Goal: Task Accomplishment & Management: Complete application form

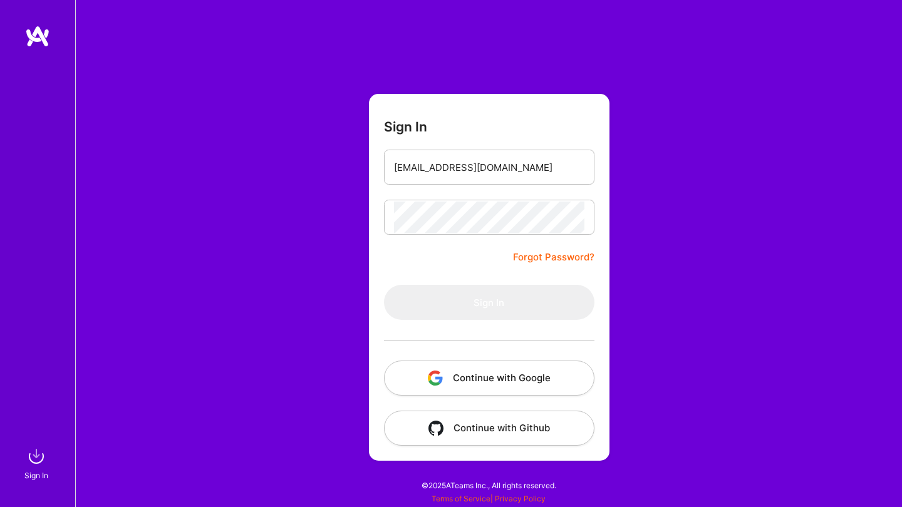
type input "[EMAIL_ADDRESS][DOMAIN_NAME]"
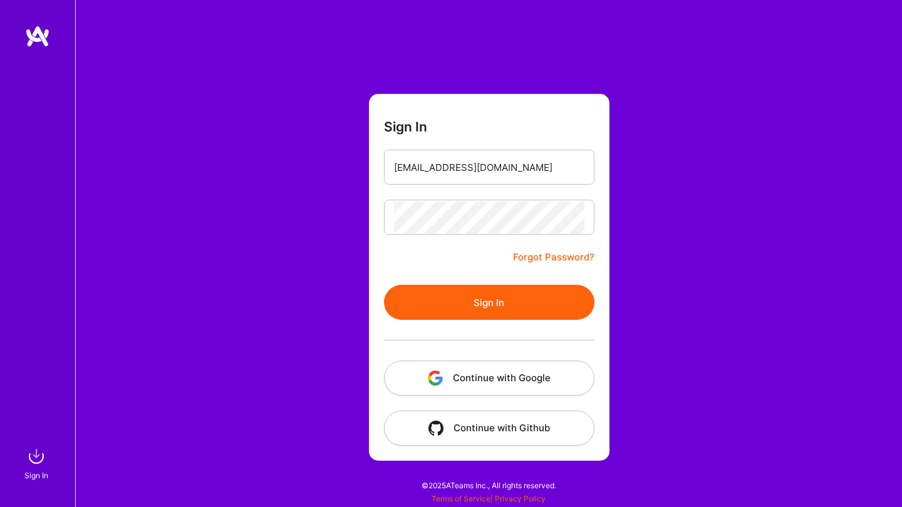
click at [520, 301] on button "Sign In" at bounding box center [489, 302] width 210 height 35
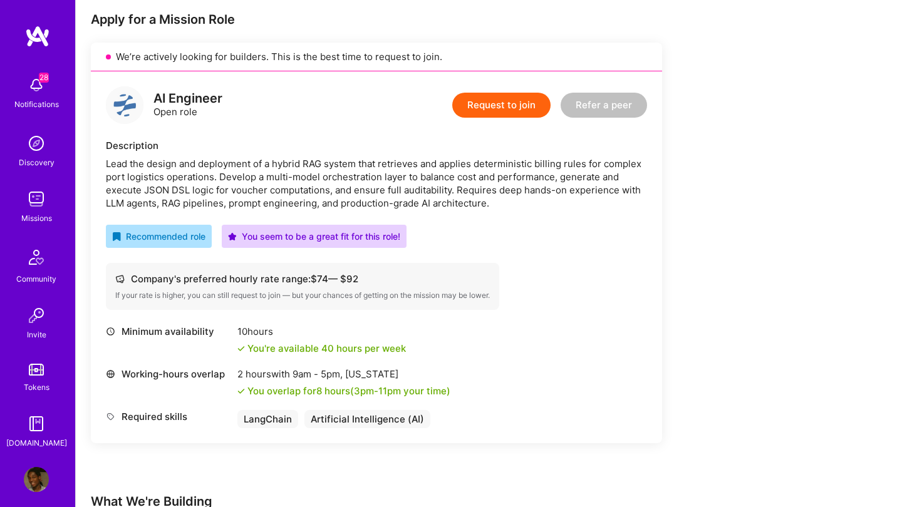
scroll to position [233, 0]
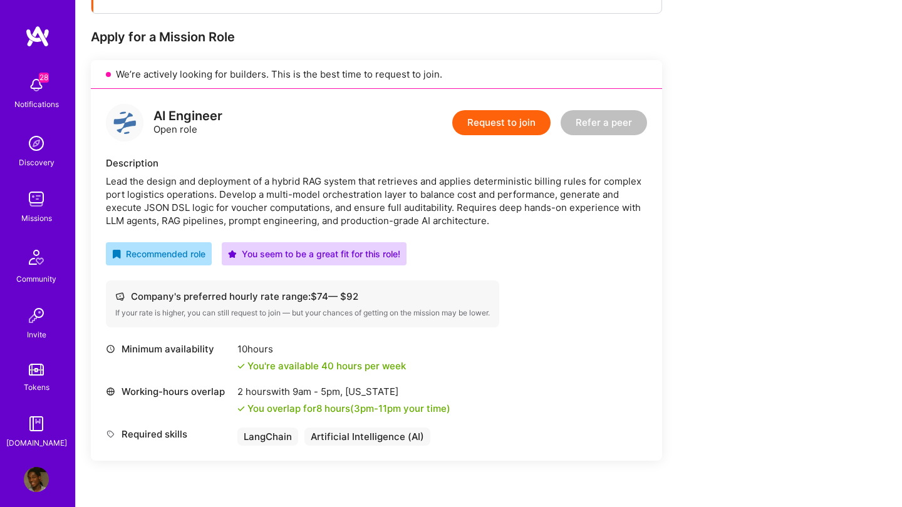
click at [485, 136] on div "Request to join Refer a peer" at bounding box center [549, 123] width 195 height 38
click at [491, 115] on button "Request to join" at bounding box center [501, 122] width 98 height 25
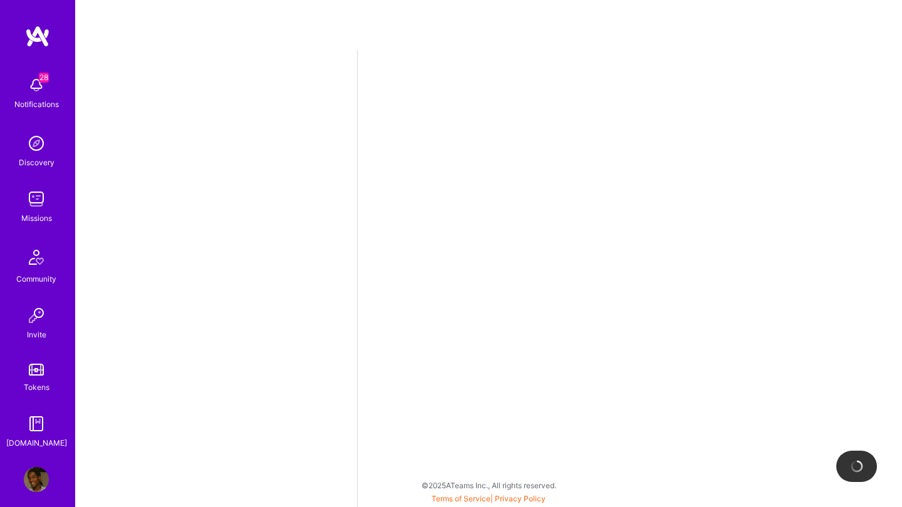
select select "NL"
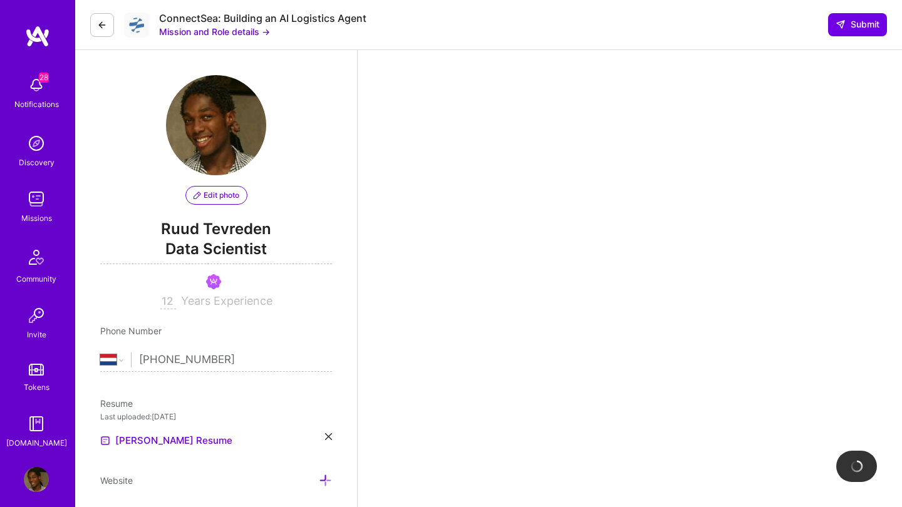
scroll to position [266, 0]
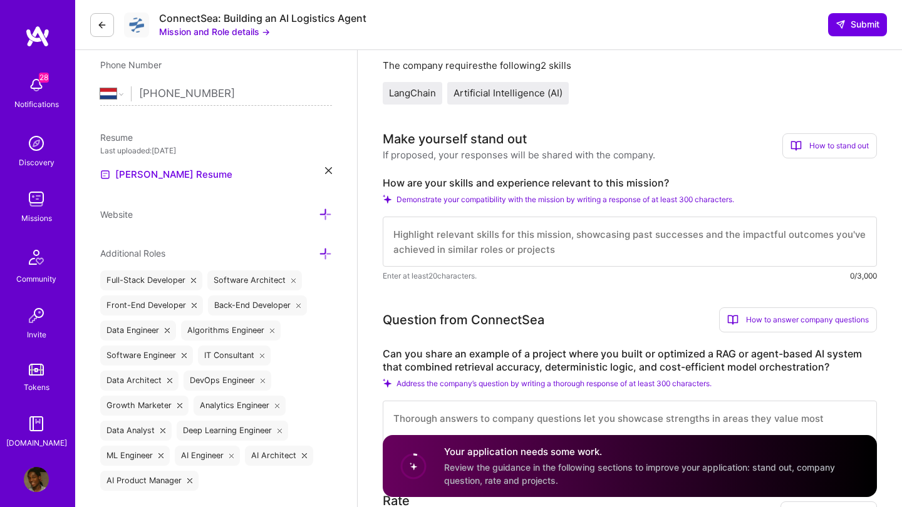
click at [541, 239] on textarea at bounding box center [630, 242] width 494 height 50
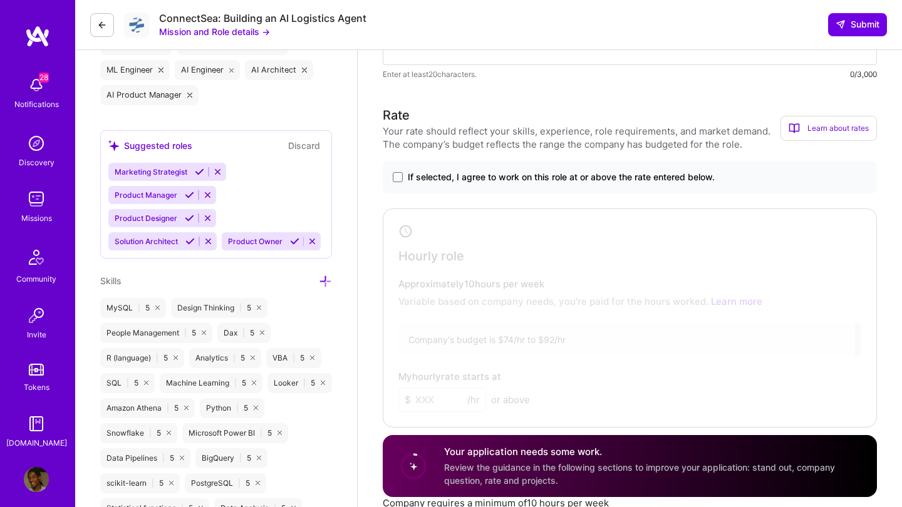
scroll to position [697, 0]
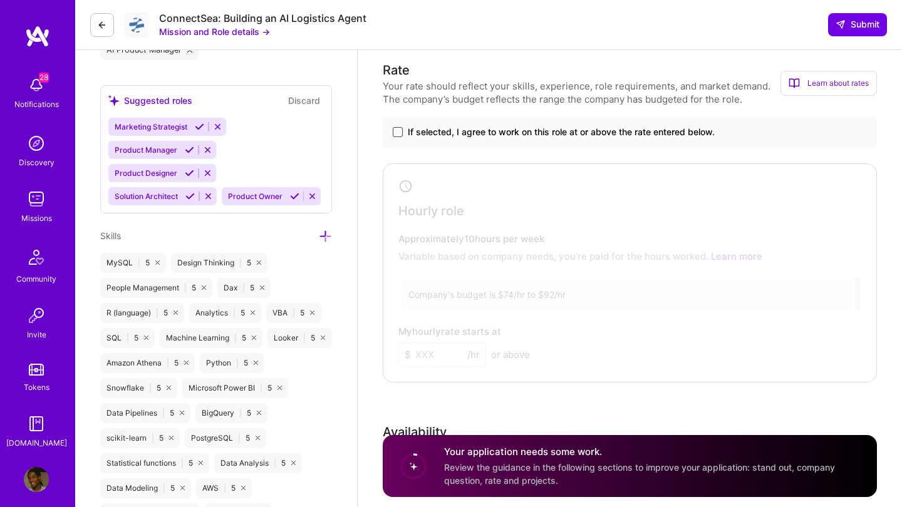
click at [396, 129] on span at bounding box center [398, 132] width 10 height 10
click at [0, 0] on input "If selected, I agree to work on this role at or above the rate entered below." at bounding box center [0, 0] width 0 height 0
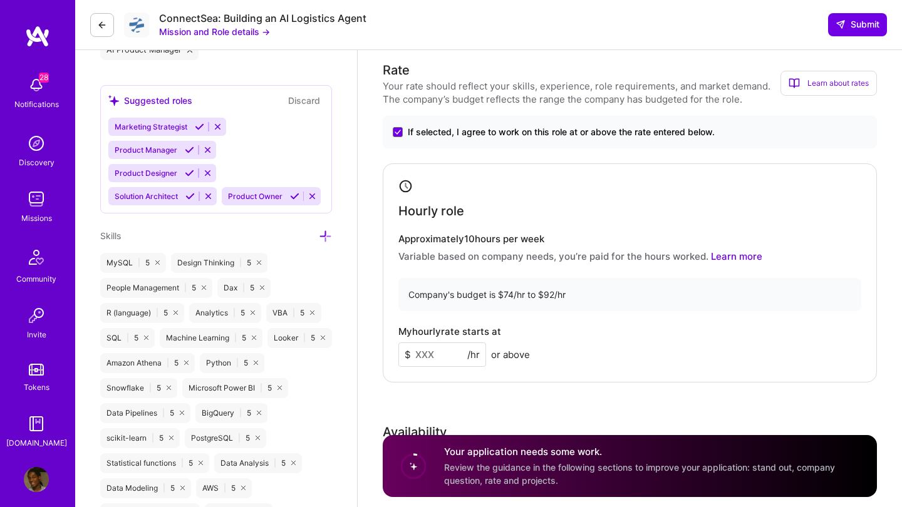
click at [445, 351] on input at bounding box center [442, 355] width 88 height 24
type input "9"
type input "85"
click at [550, 323] on div "Hourly role Approximately 10 hours per week Variable based on company needs, yo…" at bounding box center [630, 272] width 494 height 219
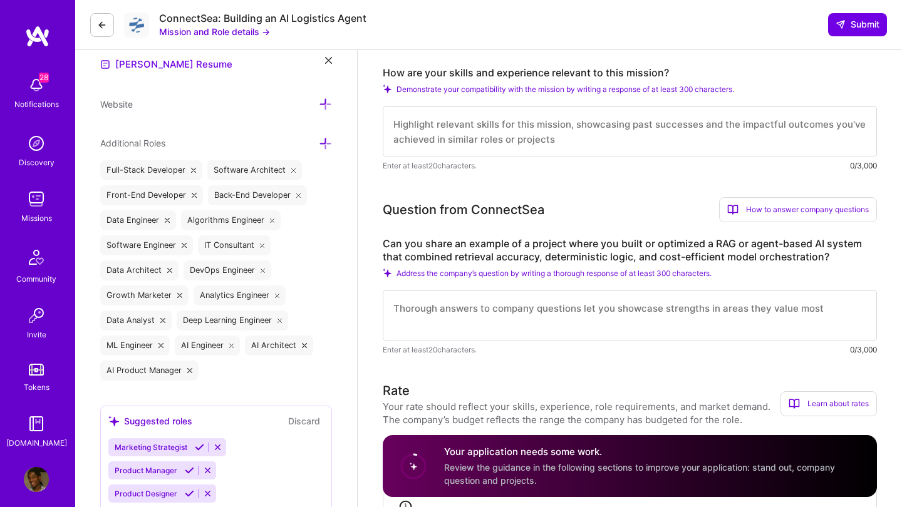
scroll to position [372, 0]
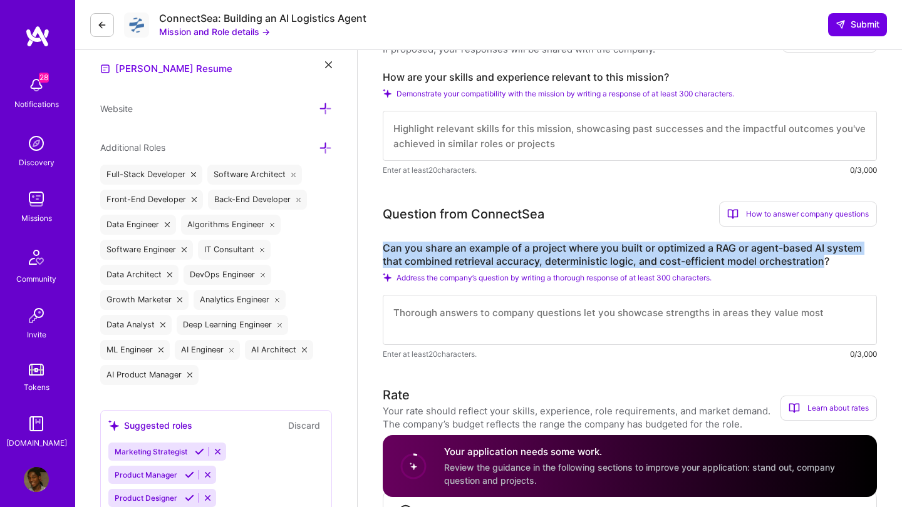
drag, startPoint x: 826, startPoint y: 261, endPoint x: 386, endPoint y: 236, distance: 441.0
click at [386, 236] on div "Question from ConnectSea How to answer company questions Mastering company ques…" at bounding box center [630, 281] width 494 height 159
copy label "Can you share an example of a project where you built or optimized a RAG or age…"
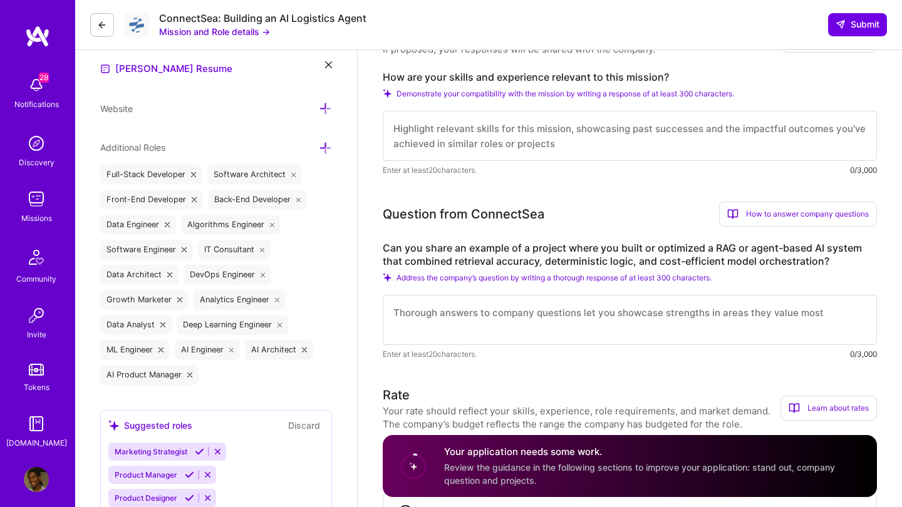
click at [462, 310] on textarea at bounding box center [630, 320] width 494 height 50
paste textarea "Lor ipsumdo sitam C adipi eli seddoeius t INC (Utlaboree-Doloremag Aliquaenim) …"
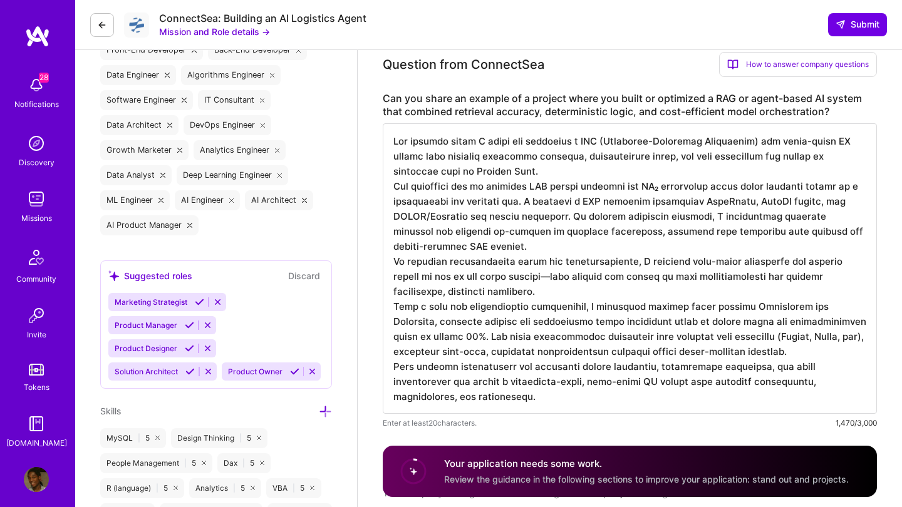
scroll to position [520, 0]
click at [504, 172] on textarea at bounding box center [630, 270] width 494 height 291
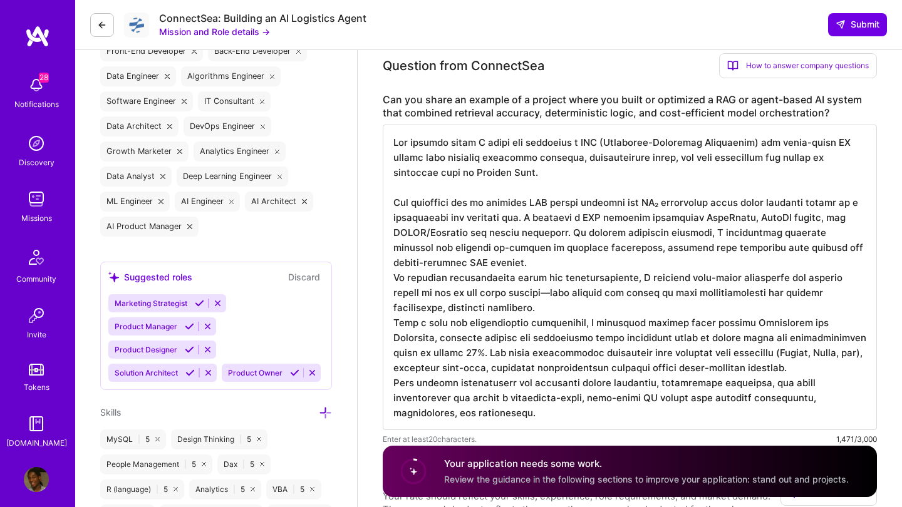
click at [487, 266] on textarea at bounding box center [630, 278] width 494 height 306
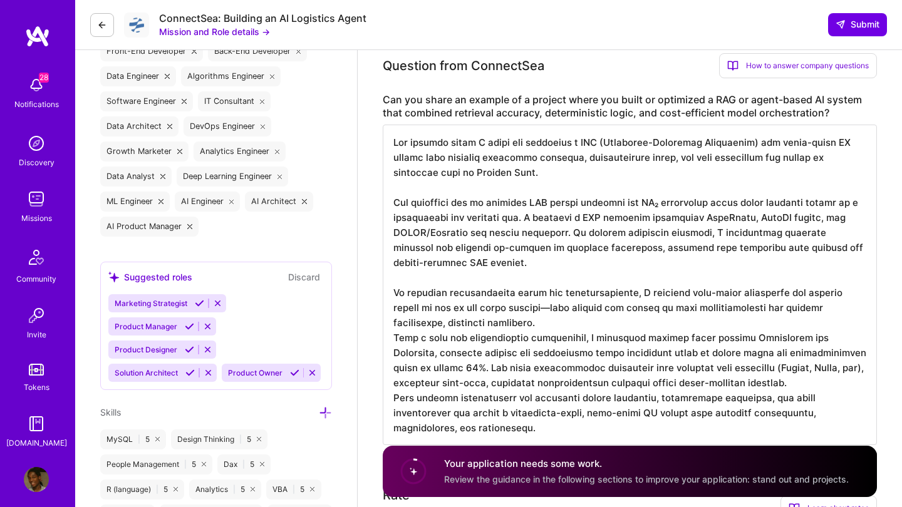
click at [494, 326] on textarea at bounding box center [630, 285] width 494 height 321
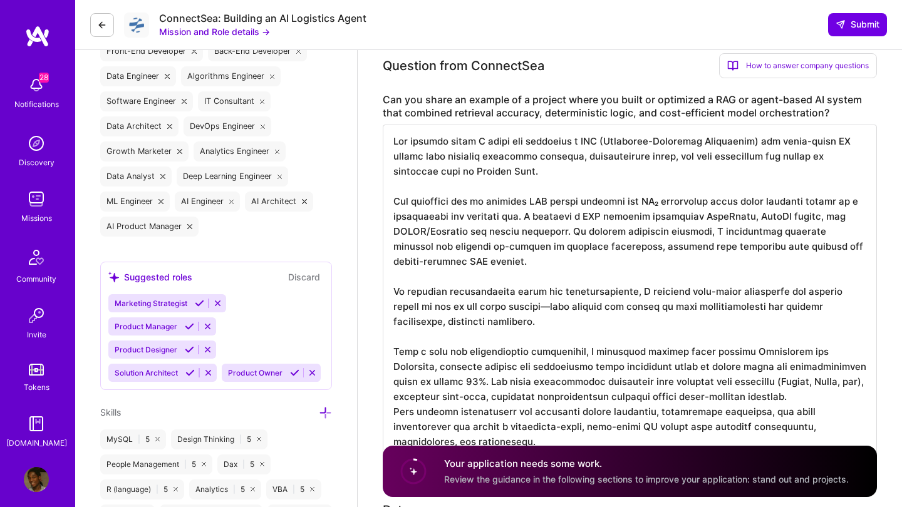
scroll to position [1, 0]
click at [786, 397] on textarea at bounding box center [630, 293] width 494 height 336
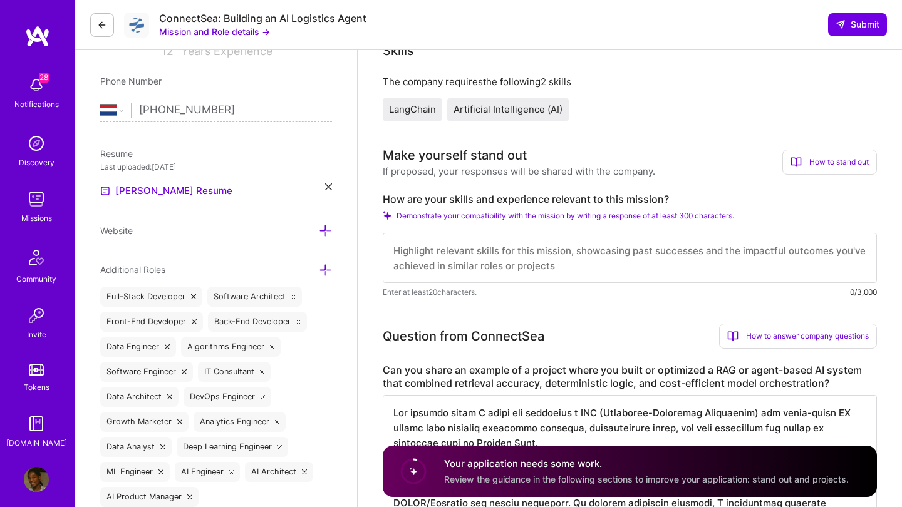
scroll to position [248, 0]
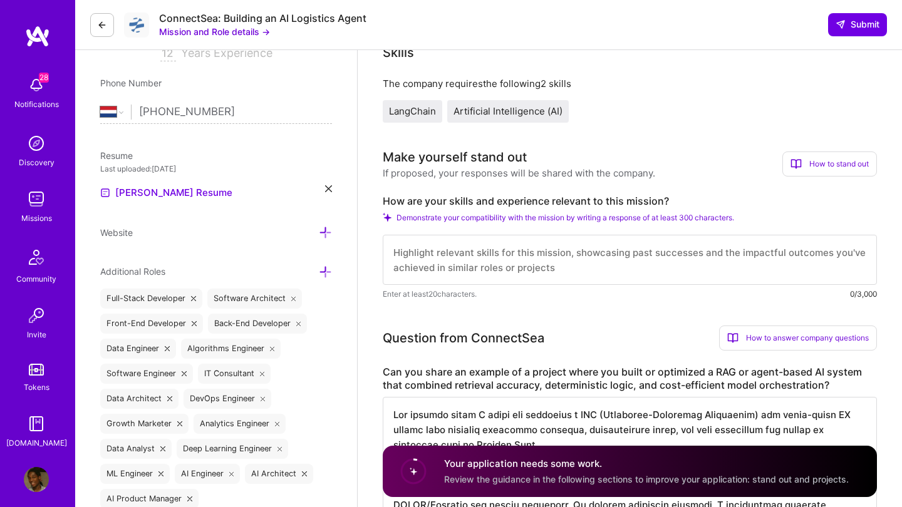
type textarea "Lor ipsumdo sitam C adipi eli seddoeius t INC (Utlaboree-Doloremag Aliquaenim) …"
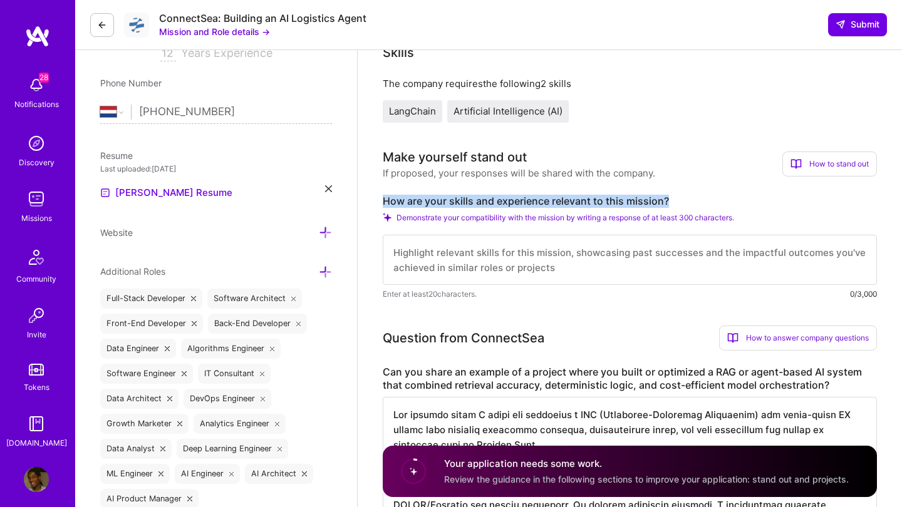
drag, startPoint x: 667, startPoint y: 197, endPoint x: 383, endPoint y: 200, distance: 283.7
click at [383, 200] on label "How are your skills and experience relevant to this mission?" at bounding box center [630, 201] width 494 height 13
copy label "How are your skills and experience relevant to this mission?"
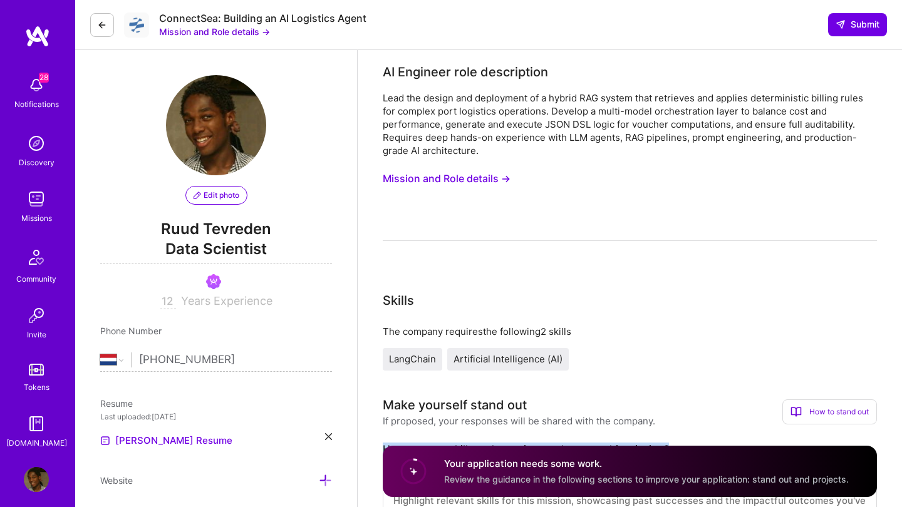
scroll to position [0, 0]
click at [441, 181] on button "Mission and Role details →" at bounding box center [447, 178] width 128 height 23
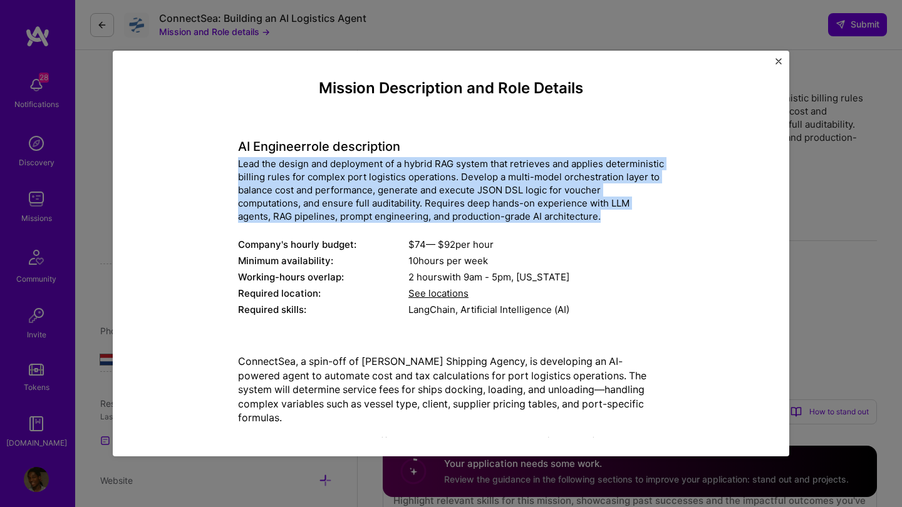
drag, startPoint x: 239, startPoint y: 163, endPoint x: 628, endPoint y: 220, distance: 393.1
click at [628, 220] on div "Lead the design and deployment of a hybrid RAG system that retrieves and applie…" at bounding box center [451, 190] width 426 height 66
copy div "Lead the design and deployment of a hybrid RAG system that retrieves and applie…"
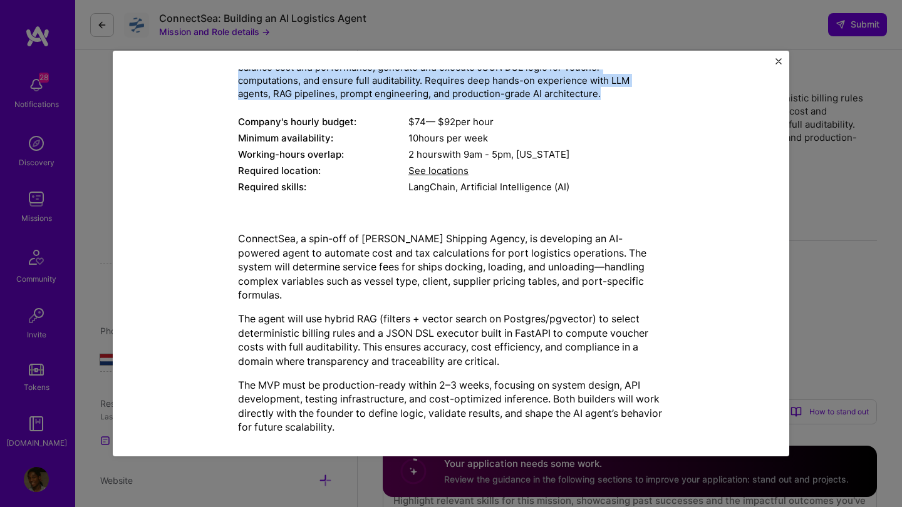
scroll to position [122, 0]
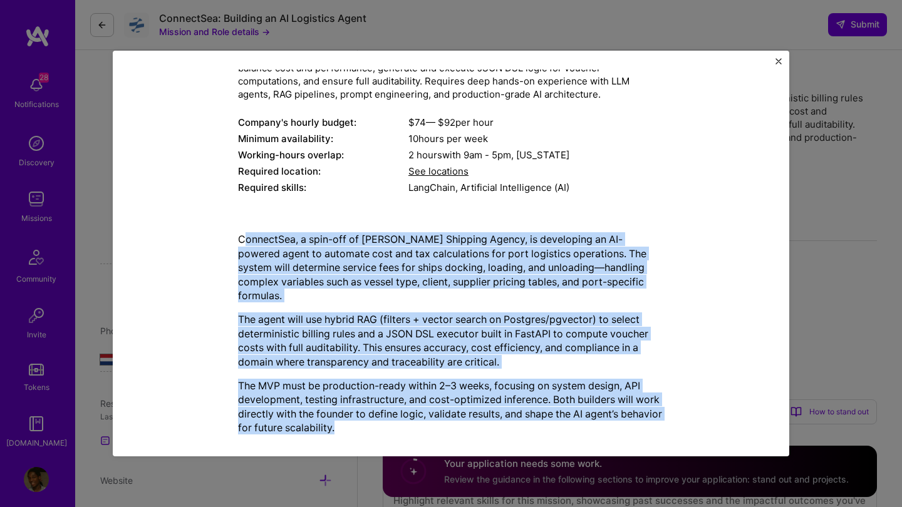
drag, startPoint x: 244, startPoint y: 238, endPoint x: 512, endPoint y: 428, distance: 329.3
click at [512, 428] on div "Mission Description and Role Details AI Engineer role description Lead the desi…" at bounding box center [451, 254] width 639 height 368
copy div "onnectSea, a spin-off of [PERSON_NAME] Shipping Agency, is developing an AI-pow…"
click at [244, 246] on p "ConnectSea, a spin-off of [PERSON_NAME] Shipping Agency, is developing an AI-po…" at bounding box center [451, 267] width 426 height 70
drag, startPoint x: 241, startPoint y: 242, endPoint x: 396, endPoint y: 429, distance: 243.3
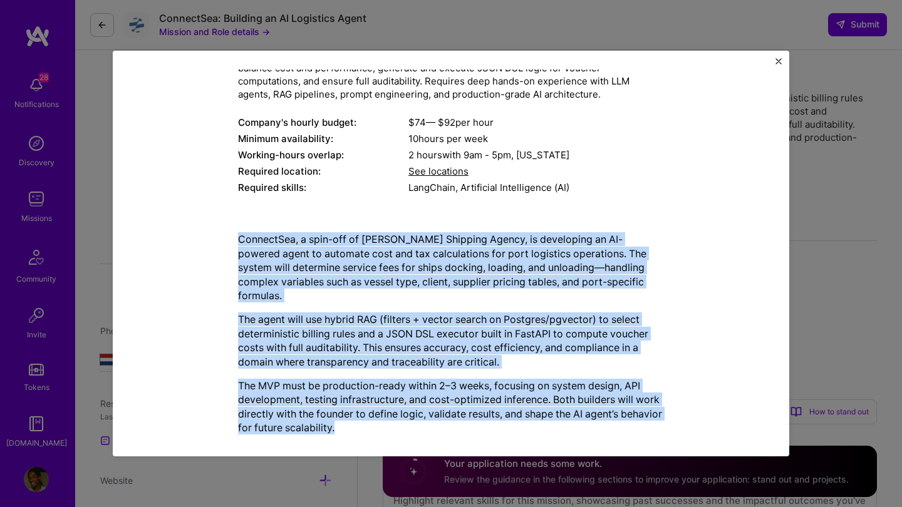
click at [396, 429] on div "Mission Description and Role Details AI Engineer role description Lead the desi…" at bounding box center [451, 254] width 639 height 368
copy div "ConnectSea, a spin-off of [PERSON_NAME] Shipping Agency, is developing an AI-po…"
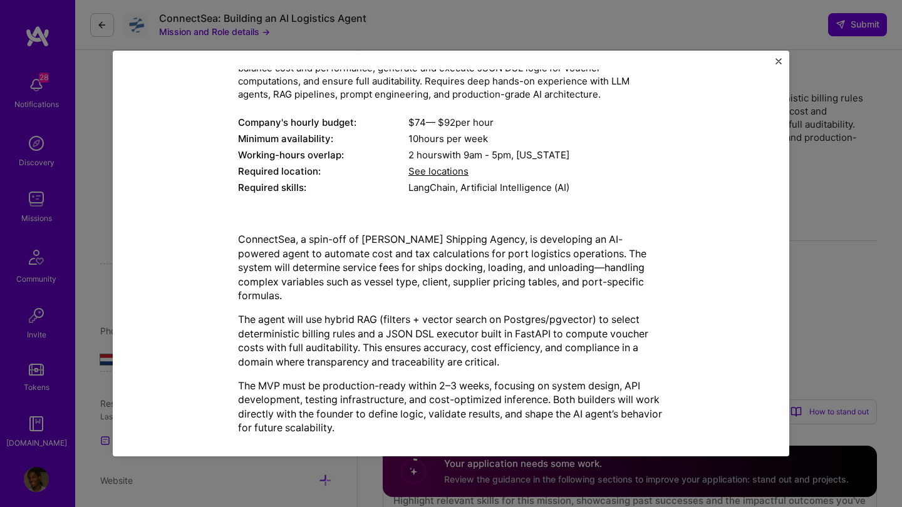
click at [774, 62] on div "Mission Description and Role Details AI Engineer role description Lead the desi…" at bounding box center [451, 254] width 676 height 406
click at [779, 60] on img "Close" at bounding box center [778, 61] width 6 height 6
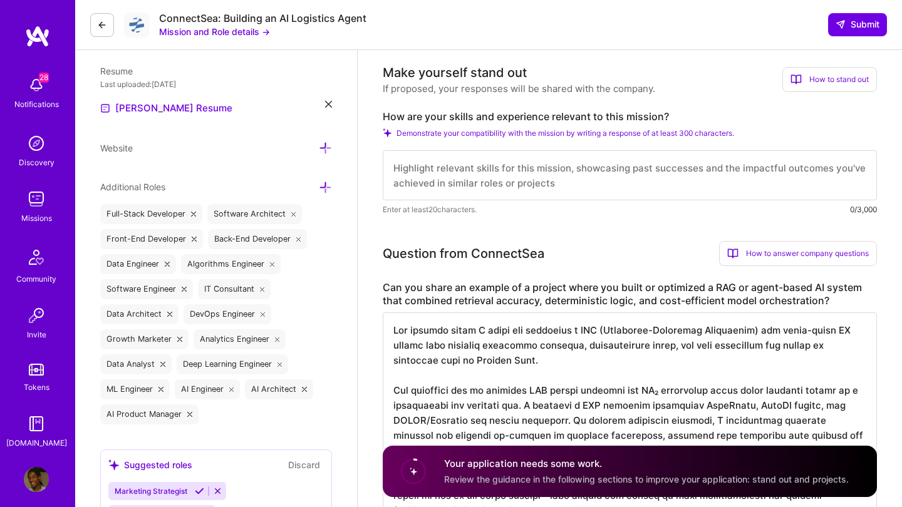
scroll to position [256, 0]
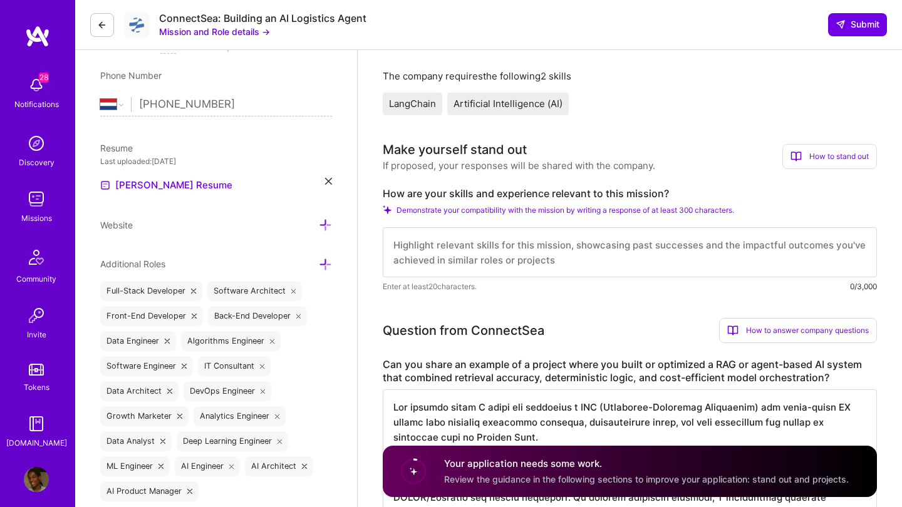
click at [438, 242] on textarea at bounding box center [630, 252] width 494 height 50
paste textarea "Lo ipsumdolor sitame consect adip ElitsedDoe’t incidid ut labore etd magnaa e a…"
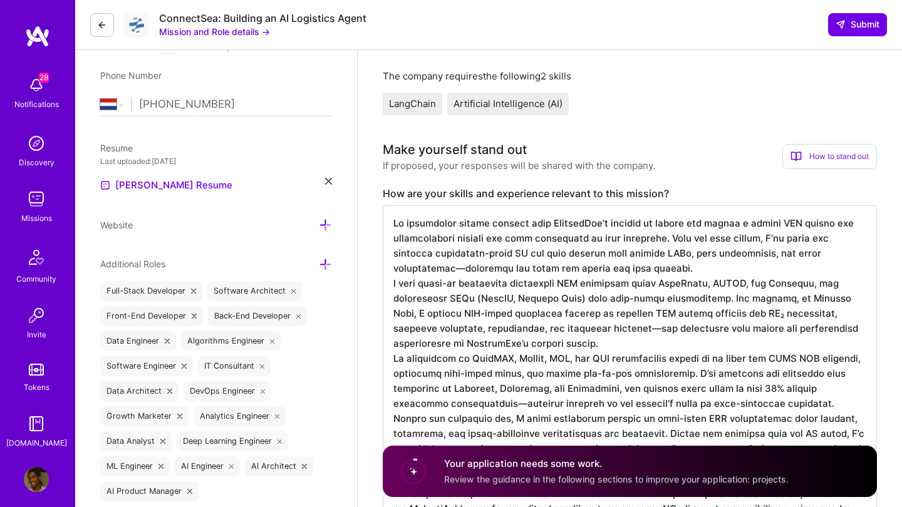
scroll to position [263, 0]
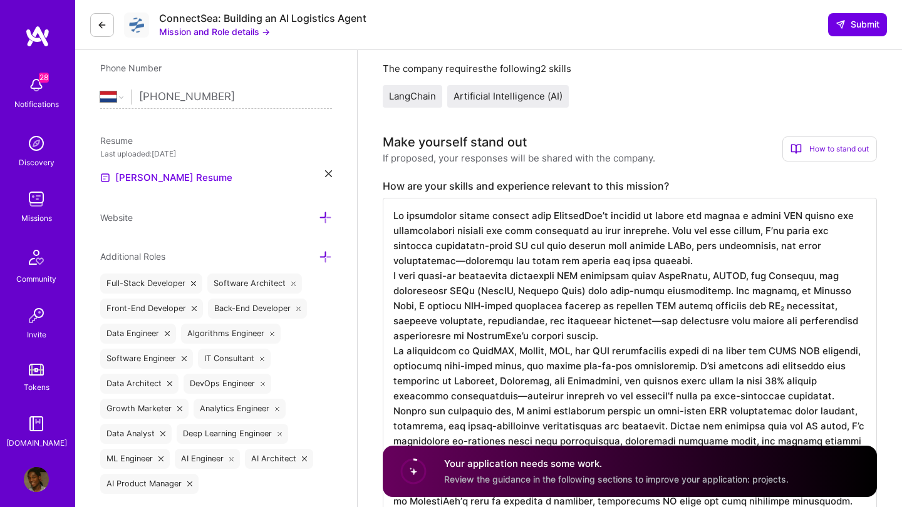
click at [618, 254] on textarea at bounding box center [630, 358] width 494 height 321
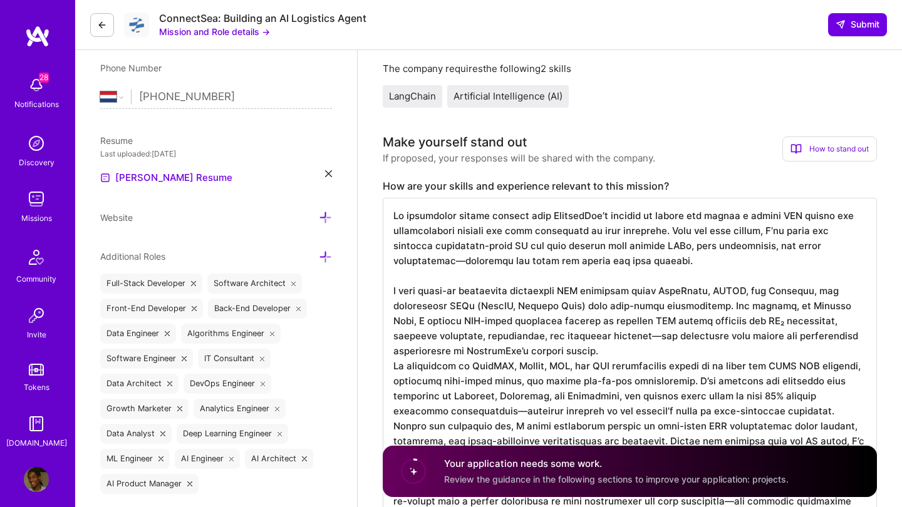
click at [538, 351] on textarea at bounding box center [630, 366] width 494 height 336
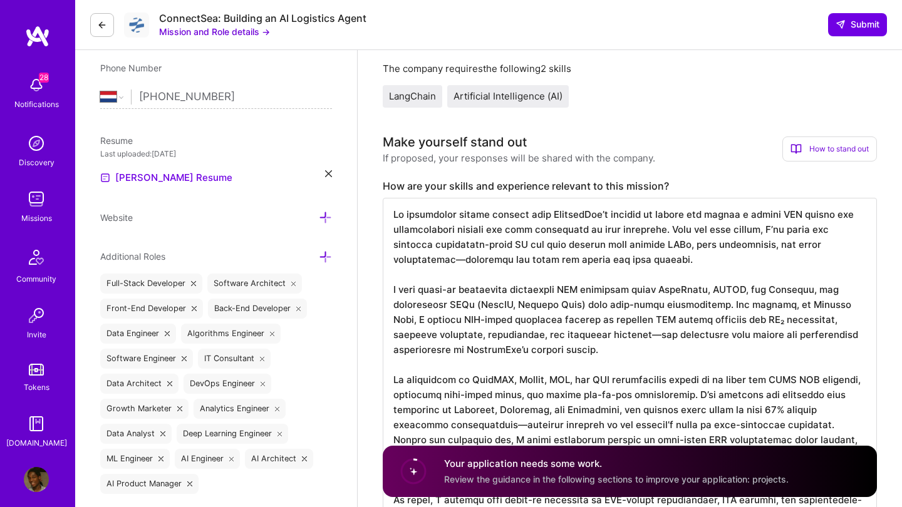
scroll to position [1, 0]
click at [775, 420] on textarea at bounding box center [630, 373] width 494 height 351
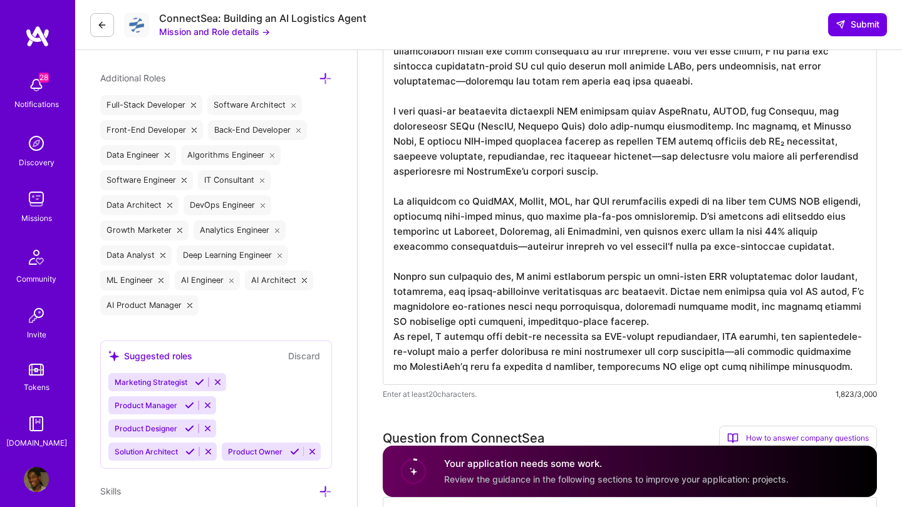
scroll to position [516, 0]
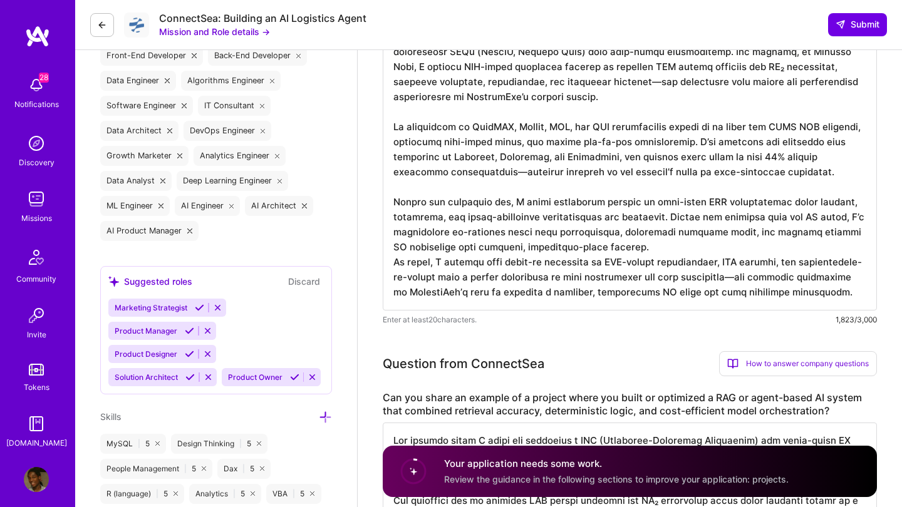
click at [638, 244] on textarea at bounding box center [630, 128] width 494 height 366
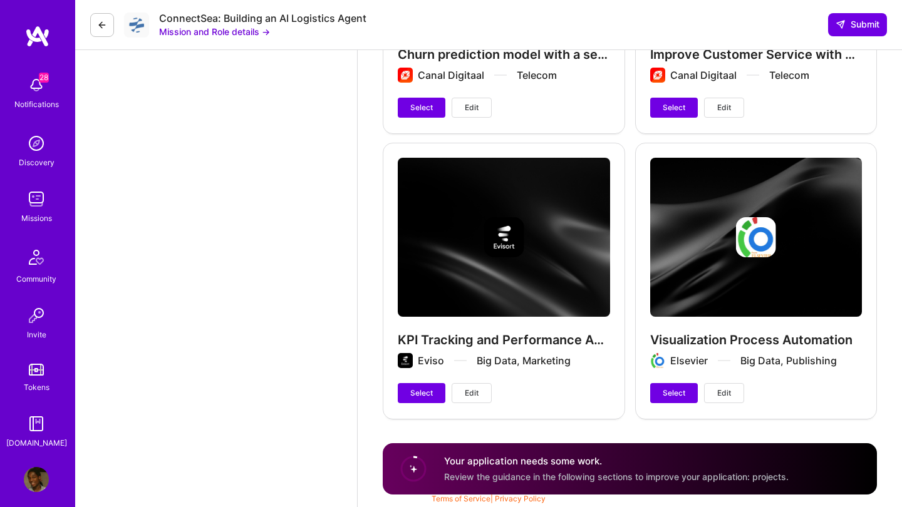
scroll to position [3511, 0]
type textarea "Lo ipsumdolor sitame consect adip ElitsedDoe’t incidid ut labore etd magnaa e a…"
click at [673, 385] on button "Select" at bounding box center [674, 393] width 48 height 20
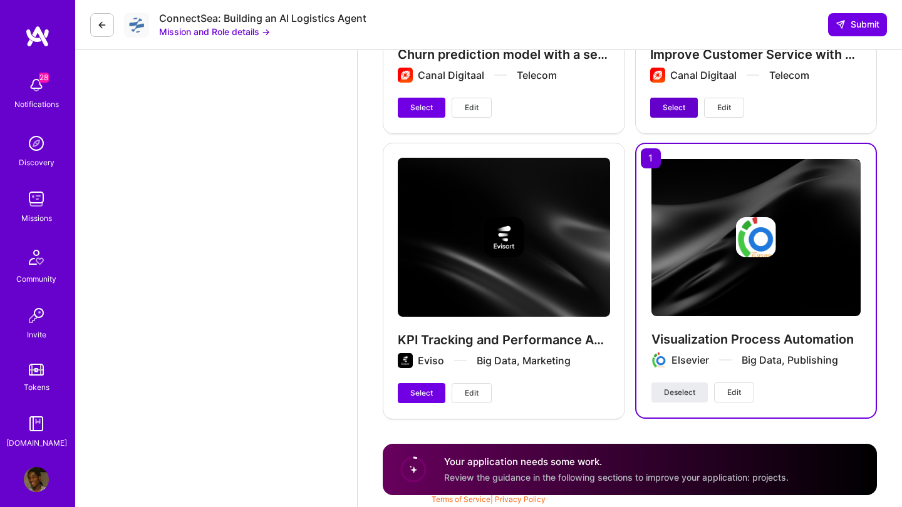
click at [665, 111] on span "Select" at bounding box center [674, 107] width 23 height 11
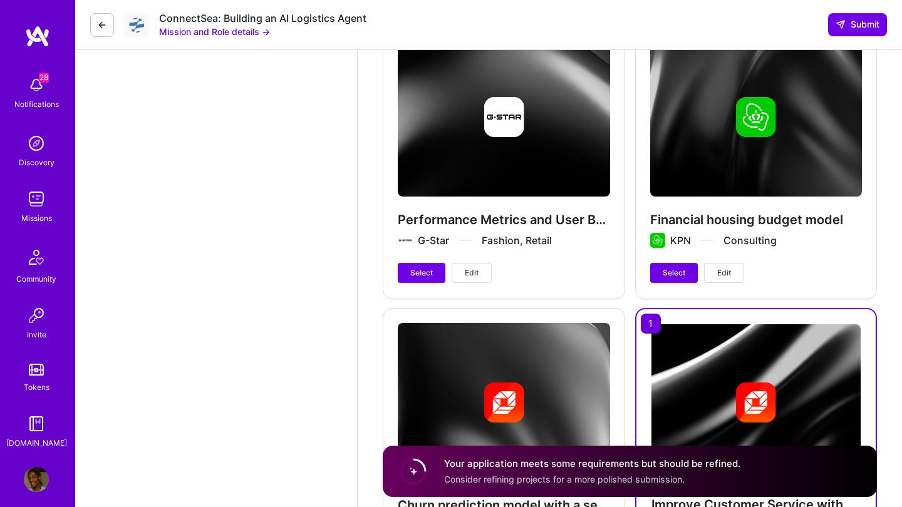
scroll to position [3042, 0]
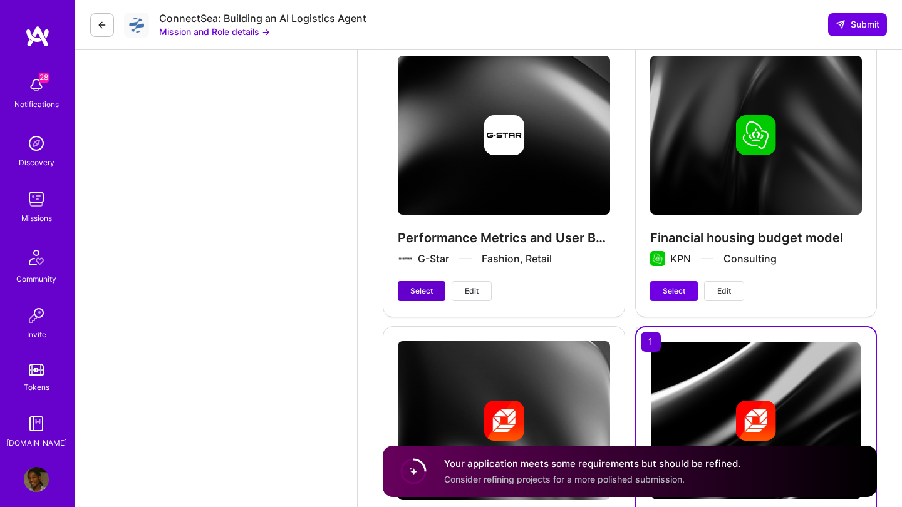
click at [427, 291] on span "Select" at bounding box center [421, 291] width 23 height 11
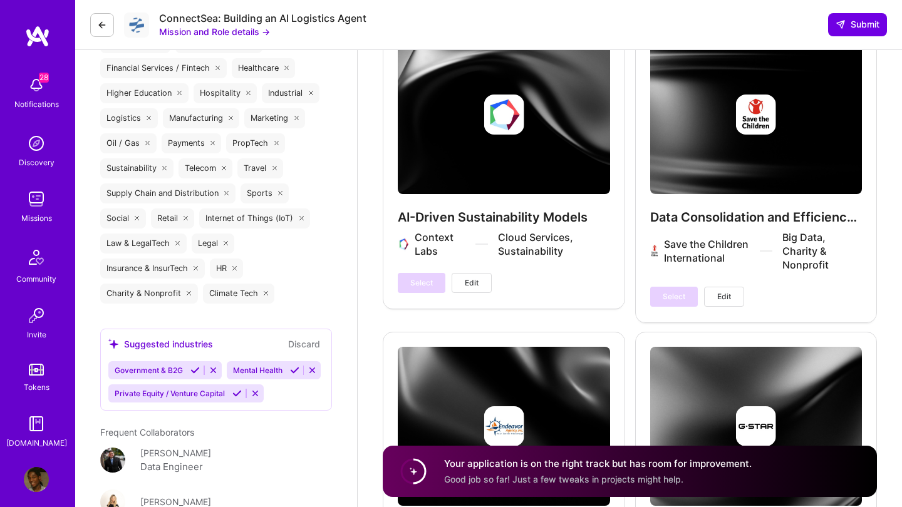
scroll to position [2378, 0]
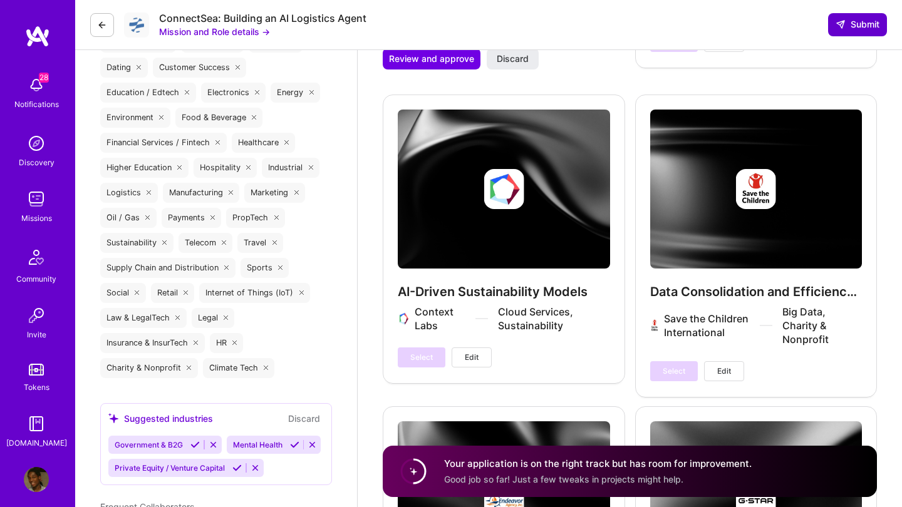
click at [854, 31] on button "Submit" at bounding box center [857, 24] width 59 height 23
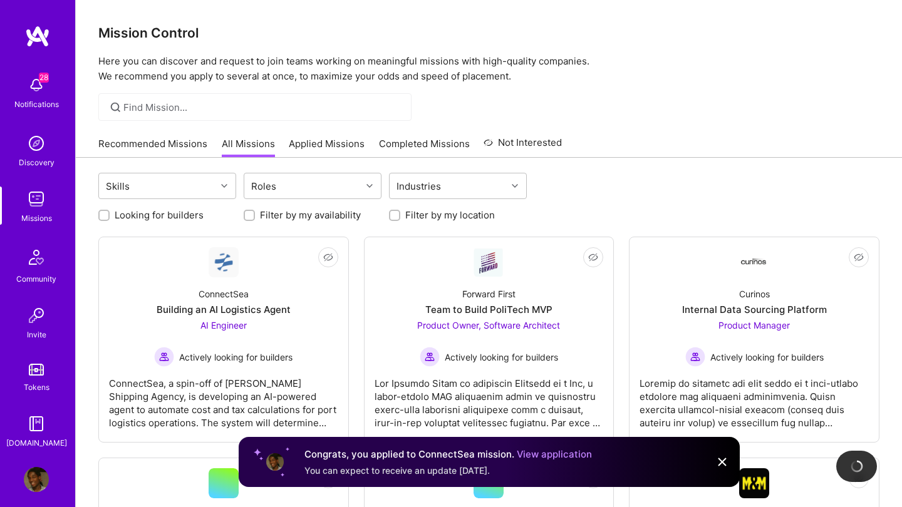
click at [165, 137] on link "Recommended Missions" at bounding box center [152, 147] width 109 height 21
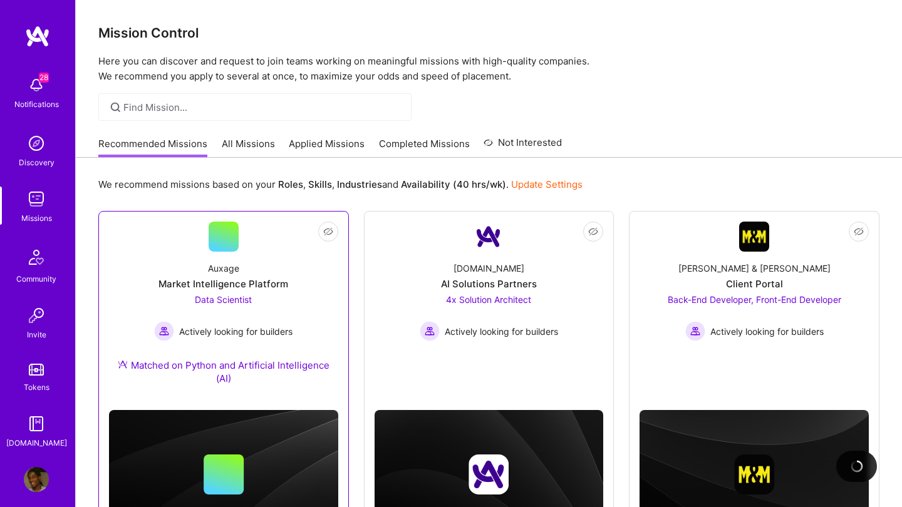
click at [299, 284] on div "Auxage Market Intelligence Platform Data Scientist Actively looking for builder…" at bounding box center [223, 326] width 229 height 148
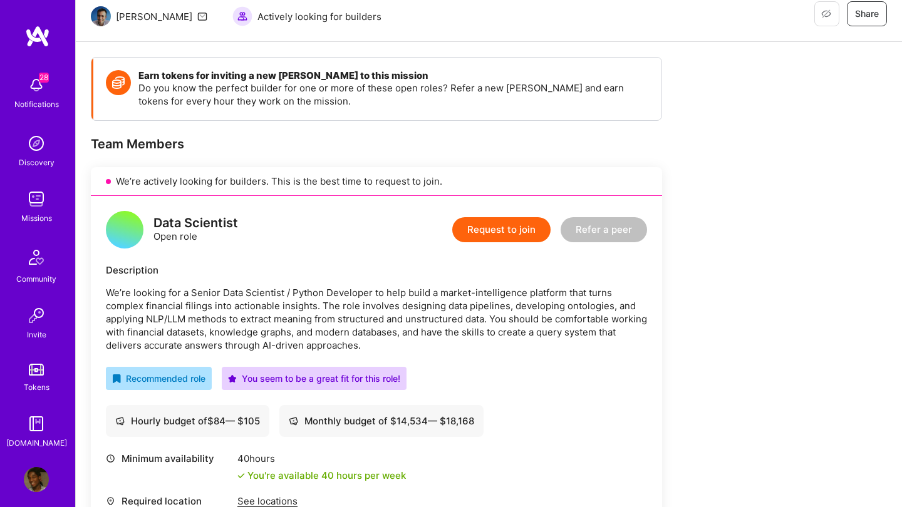
scroll to position [105, 0]
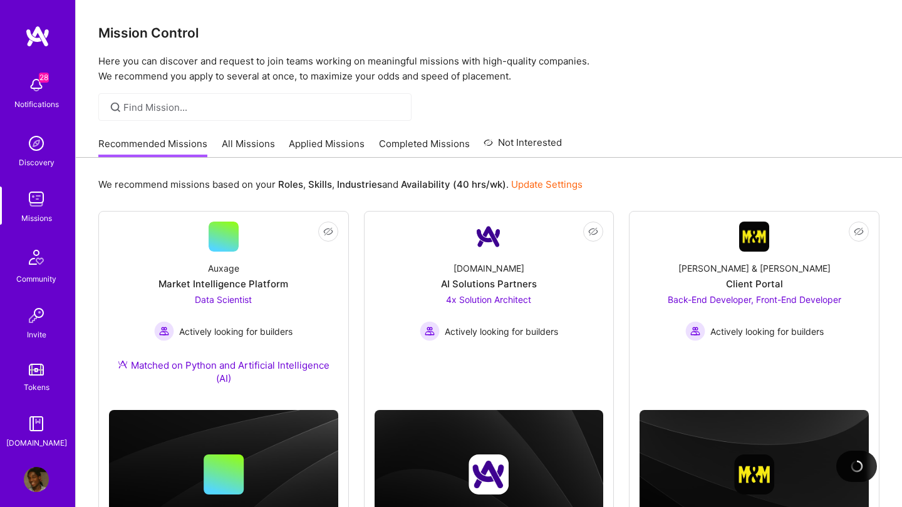
click at [339, 152] on link "Applied Missions" at bounding box center [327, 147] width 76 height 21
